Goal: Information Seeking & Learning: Learn about a topic

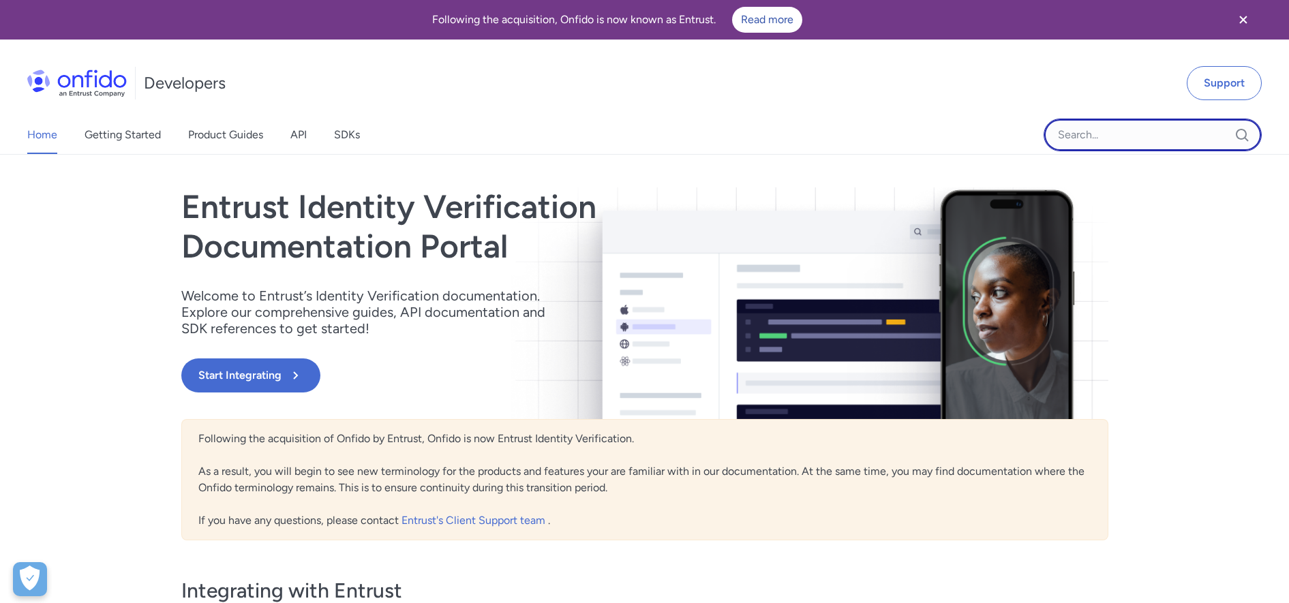
click at [1113, 138] on input "Onfido search input field" at bounding box center [1152, 135] width 218 height 33
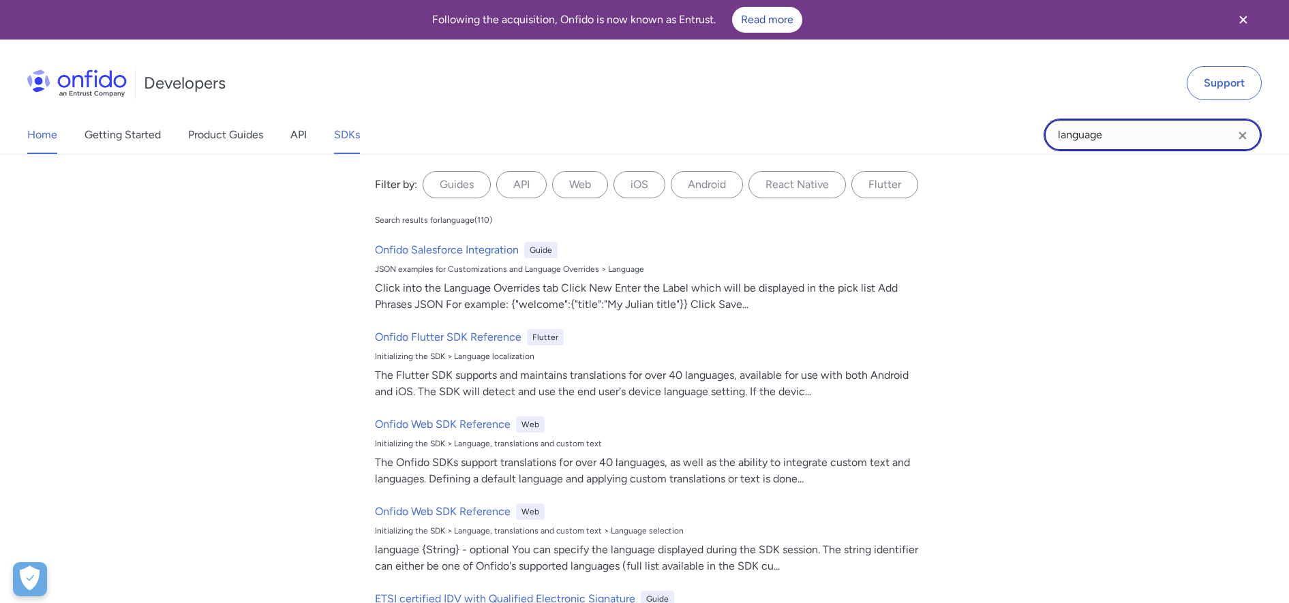
type input "language"
click at [342, 129] on link "SDKs" at bounding box center [347, 135] width 26 height 38
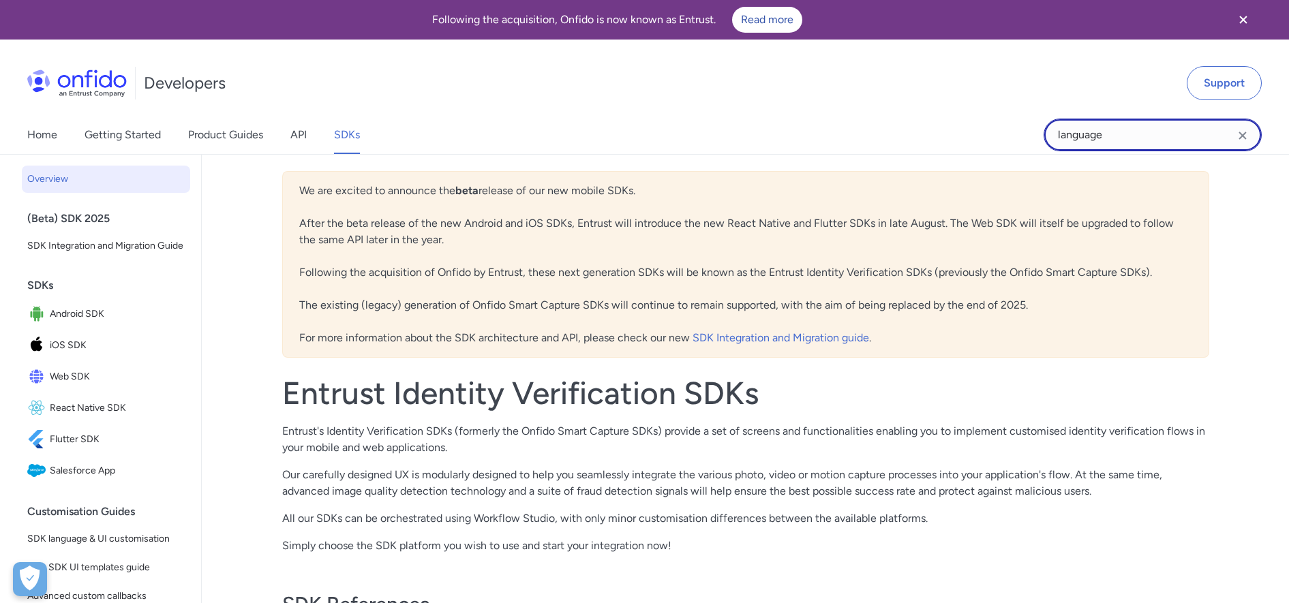
click at [1122, 138] on input "language" at bounding box center [1152, 135] width 218 height 33
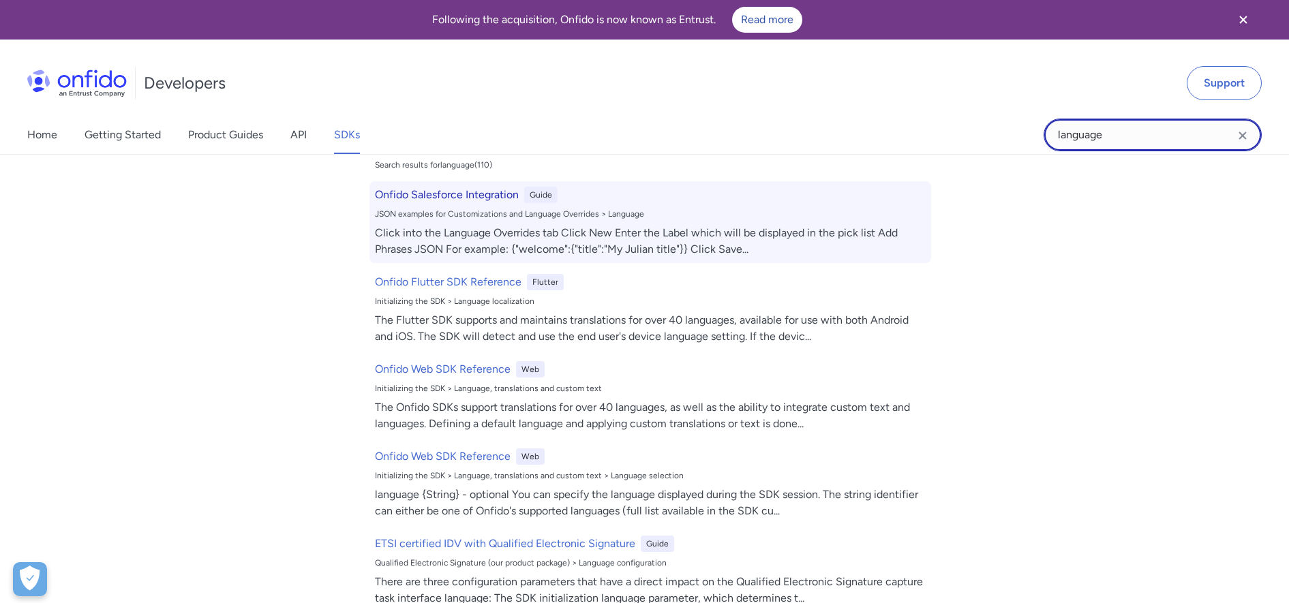
scroll to position [85, 0]
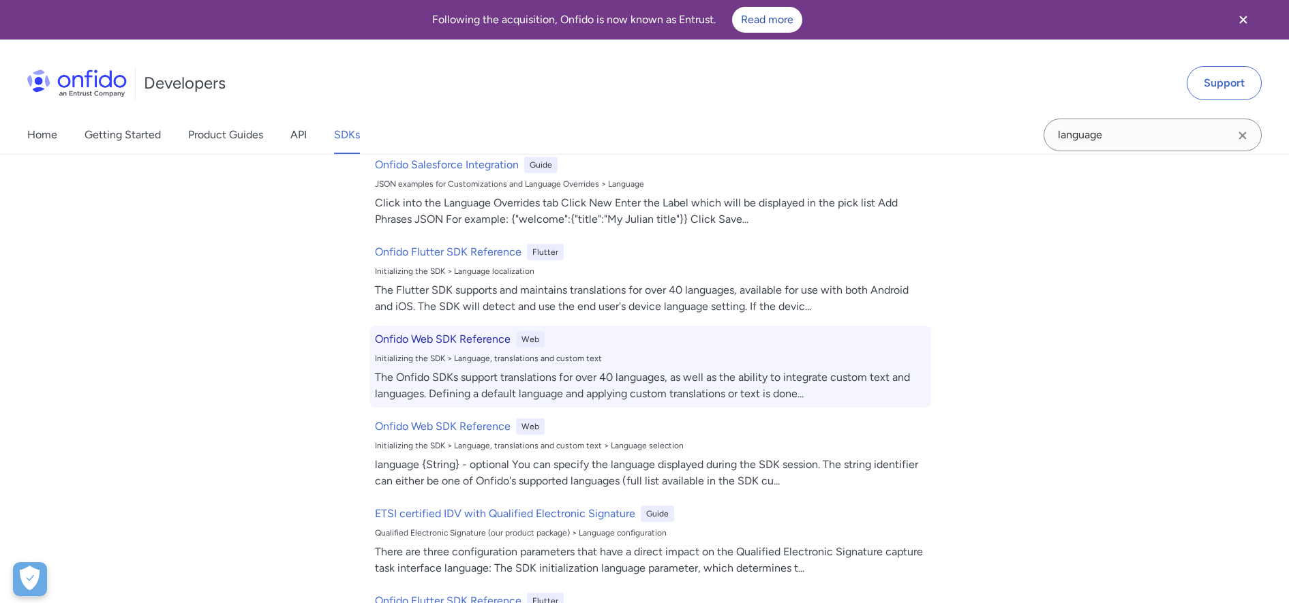
click at [474, 337] on h6 "Onfido Web SDK Reference" at bounding box center [443, 339] width 136 height 16
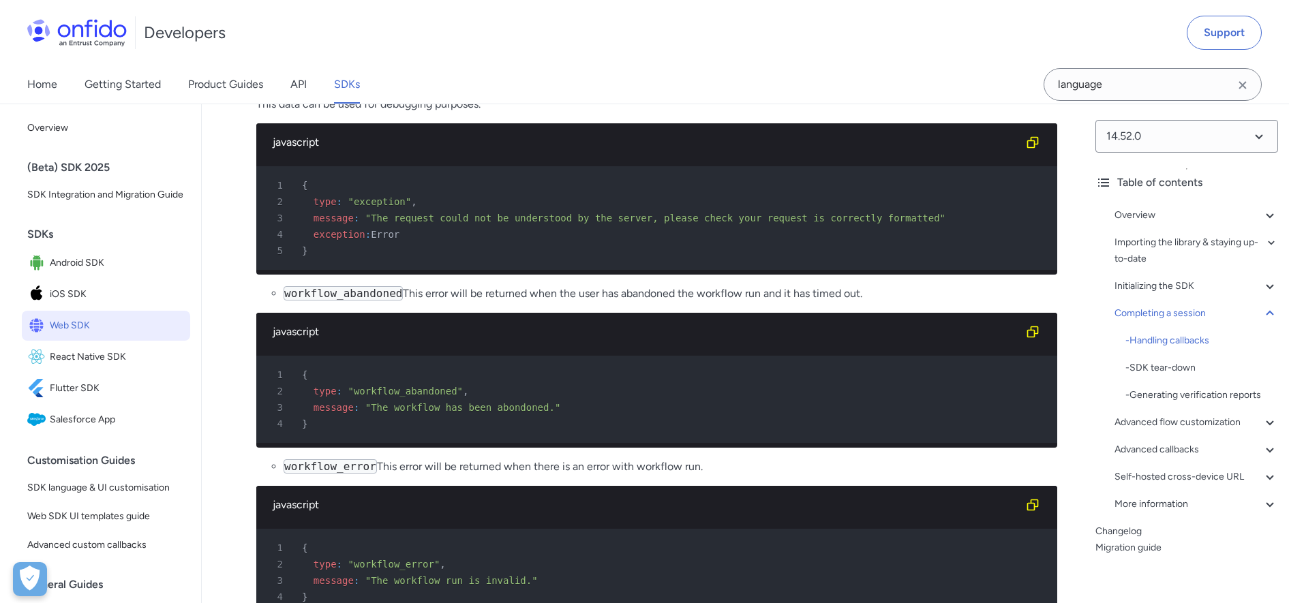
scroll to position [16124, 0]
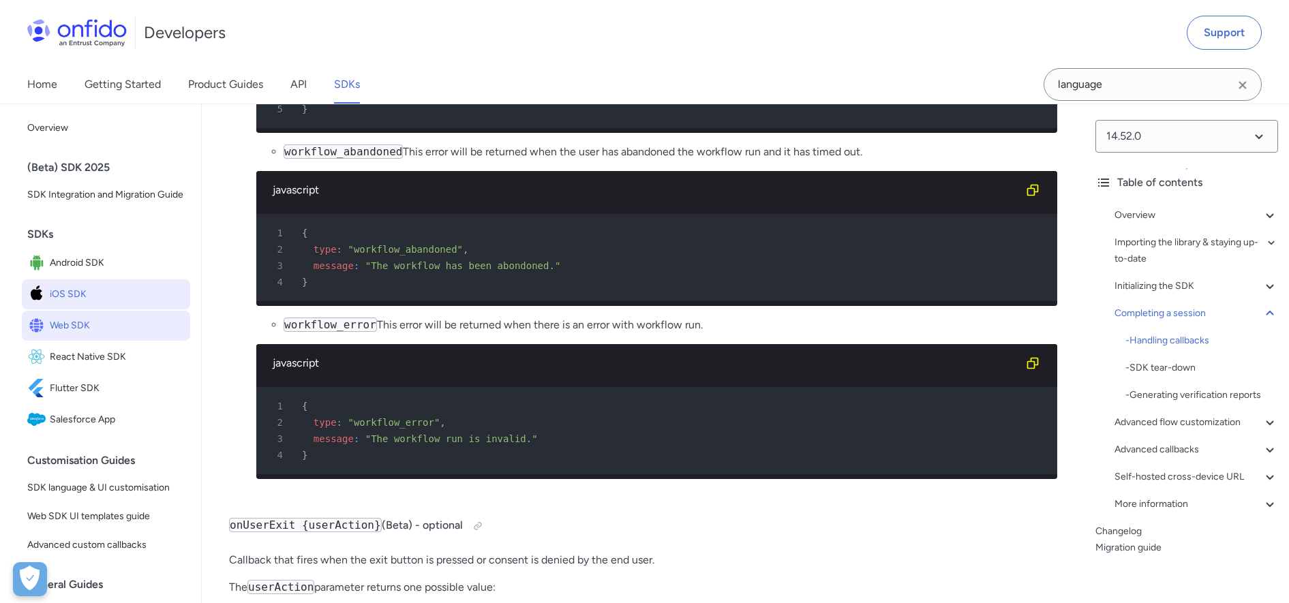
click at [69, 304] on span "iOS SDK" at bounding box center [117, 294] width 135 height 19
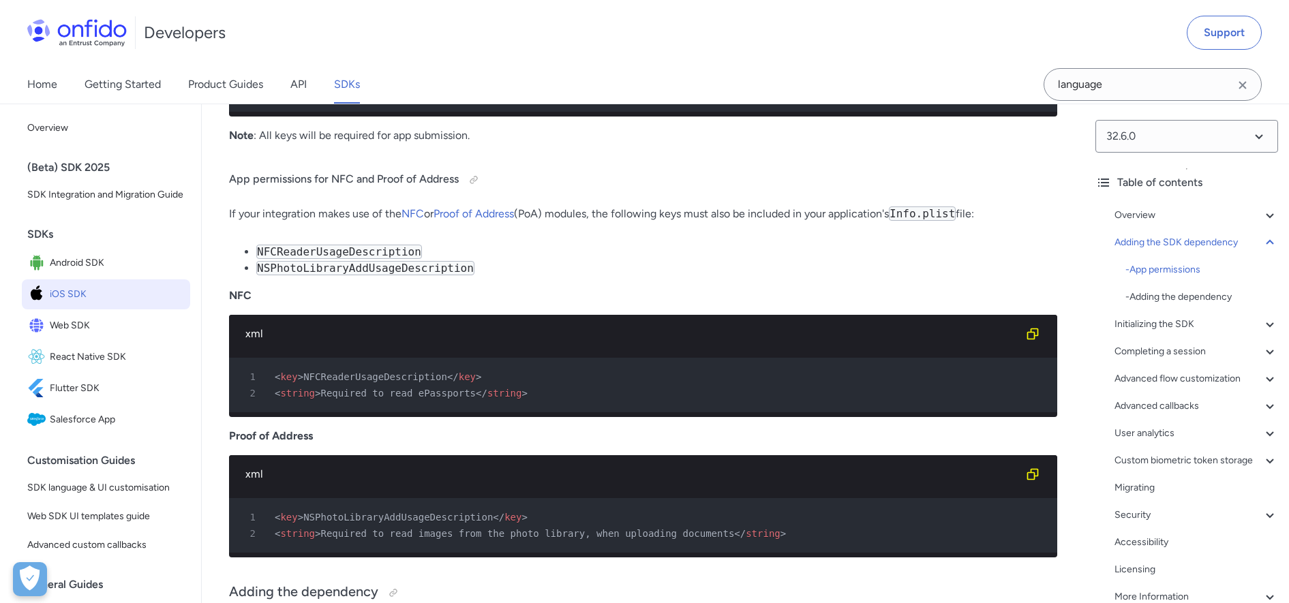
scroll to position [1533, 0]
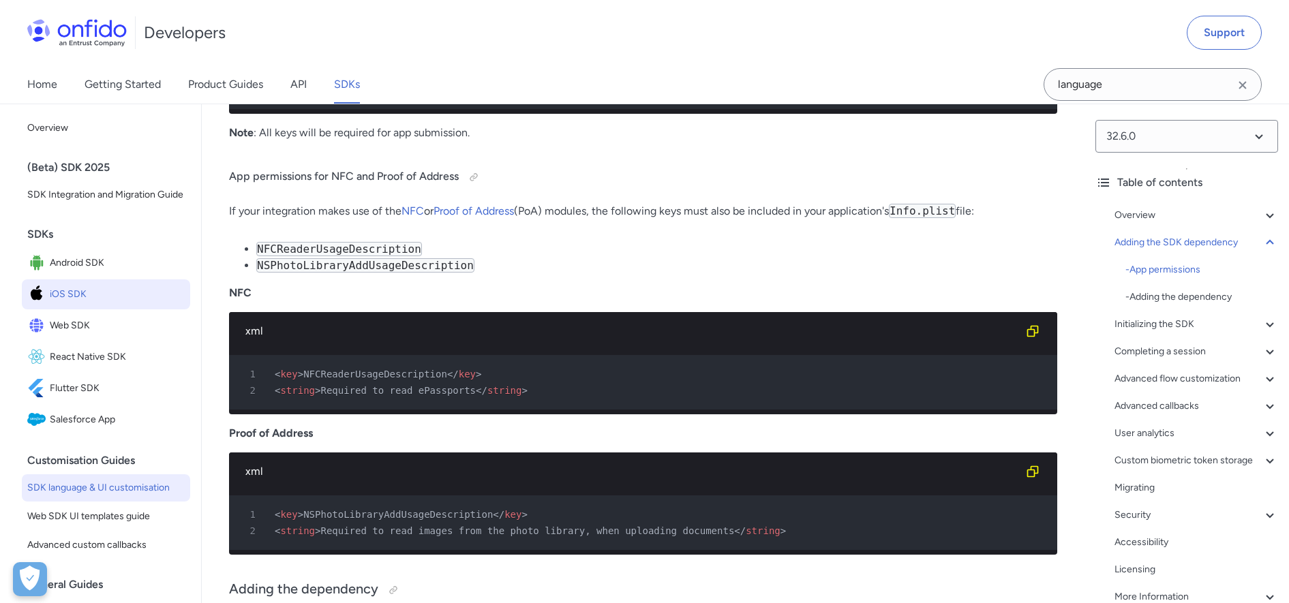
click at [105, 496] on span "SDK language & UI customisation" at bounding box center [105, 488] width 157 height 16
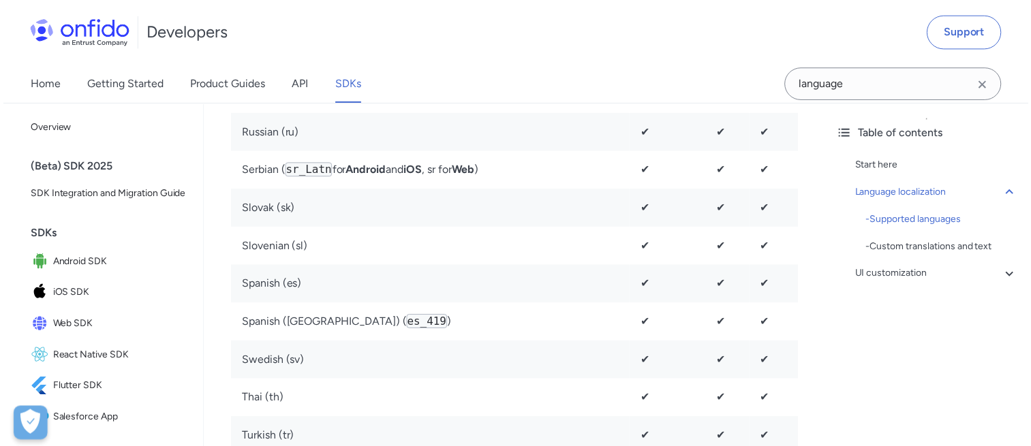
scroll to position [2010, 0]
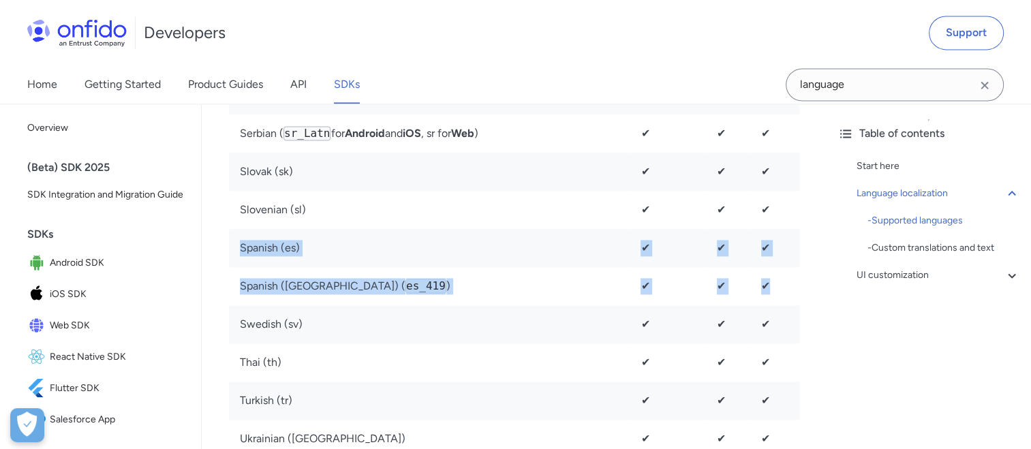
drag, startPoint x: 794, startPoint y: 290, endPoint x: 234, endPoint y: 253, distance: 561.4
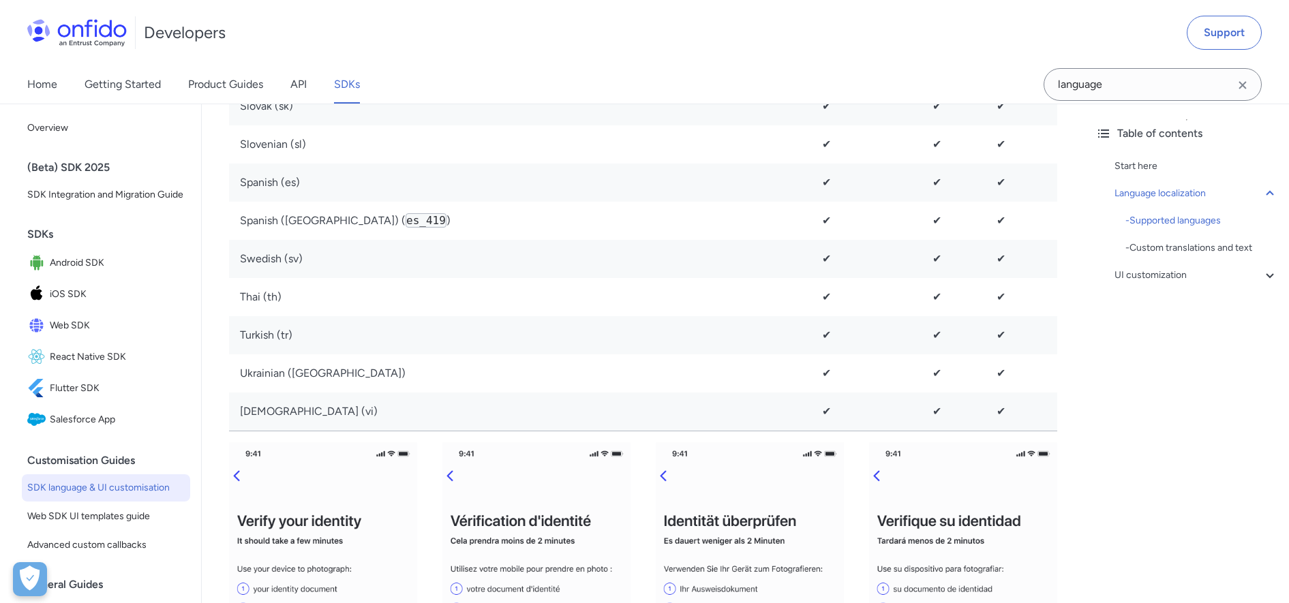
click at [1181, 393] on div "Table of contents Start here Language localization - Supported languages - Cust…" at bounding box center [1186, 353] width 204 height 499
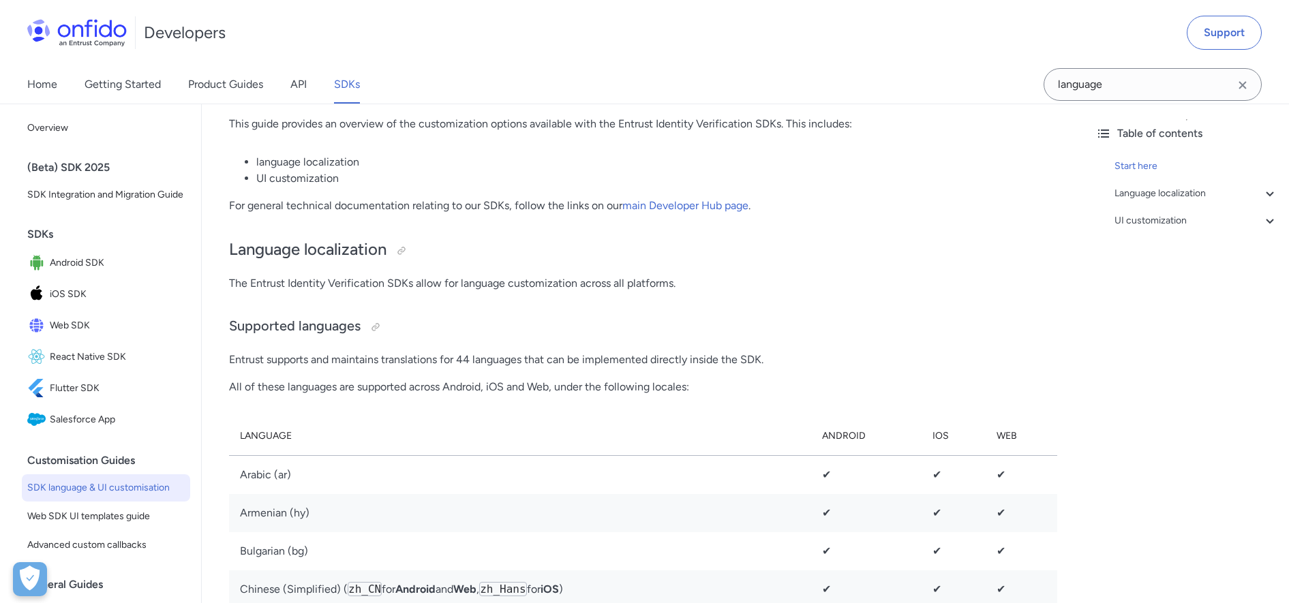
scroll to position [307, 0]
click at [813, 255] on h2 "Language localization" at bounding box center [643, 249] width 828 height 23
click at [401, 249] on div at bounding box center [401, 250] width 11 height 11
click at [1184, 191] on div "Language localization" at bounding box center [1196, 193] width 164 height 16
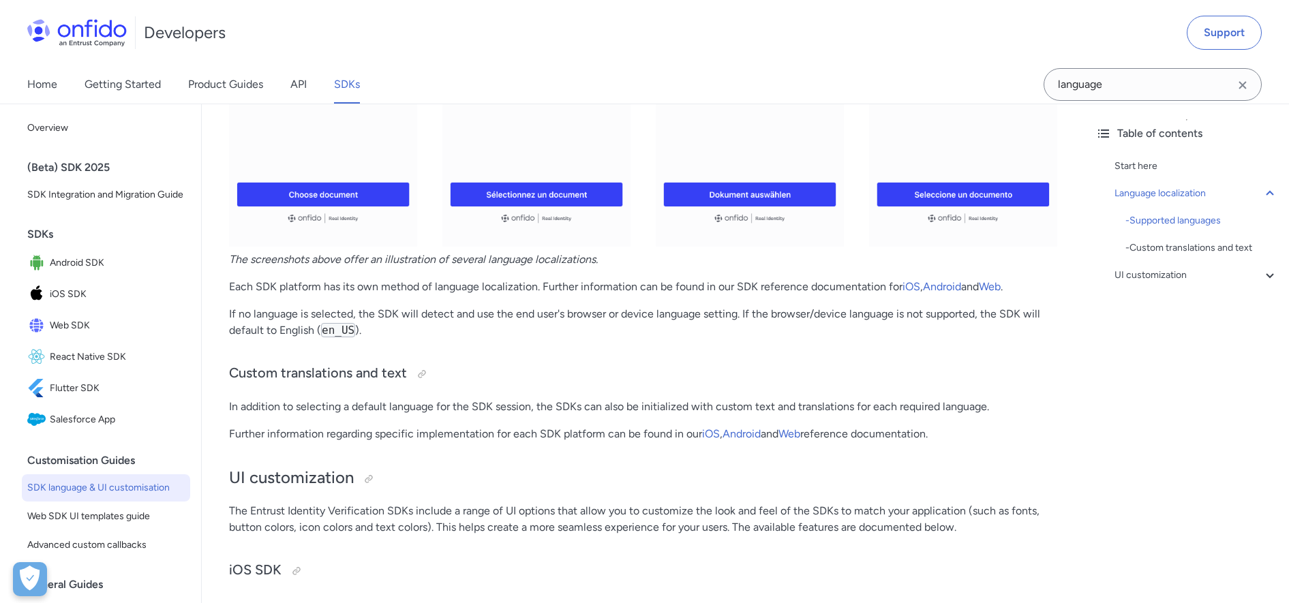
scroll to position [2612, 0]
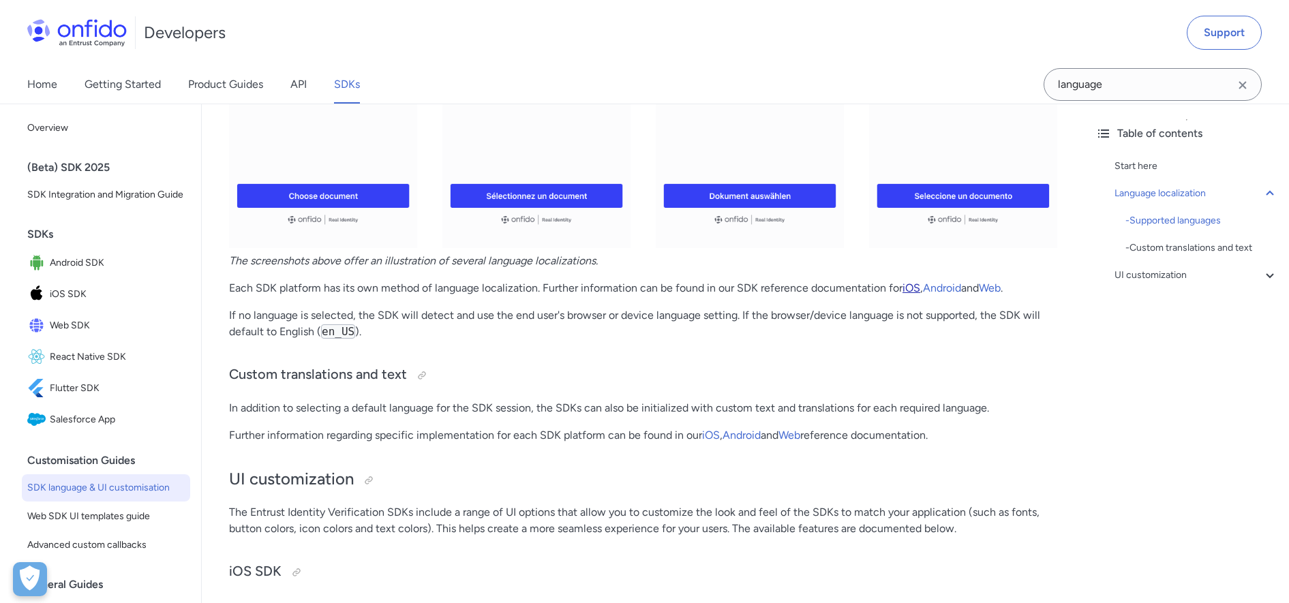
click at [913, 288] on link "iOS" at bounding box center [911, 287] width 18 height 13
